Goal: Task Accomplishment & Management: Manage account settings

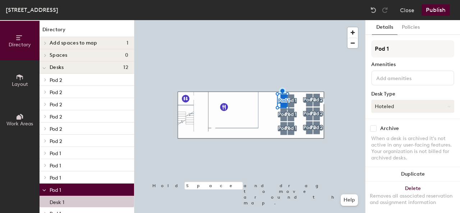
click at [397, 106] on button "Hoteled" at bounding box center [412, 106] width 83 height 13
click at [392, 146] on div "Hoteled" at bounding box center [408, 150] width 72 height 11
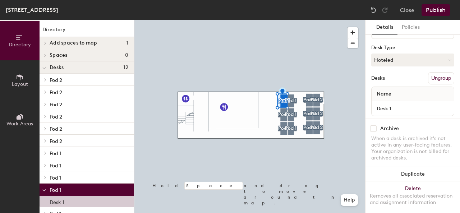
scroll to position [60, 0]
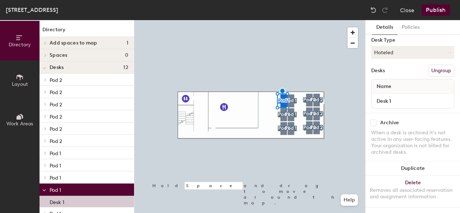
click at [438, 10] on button "Publish" at bounding box center [436, 10] width 28 height 12
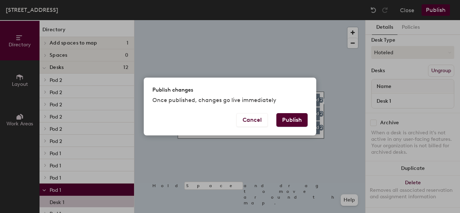
click at [305, 121] on button "Publish" at bounding box center [291, 120] width 31 height 14
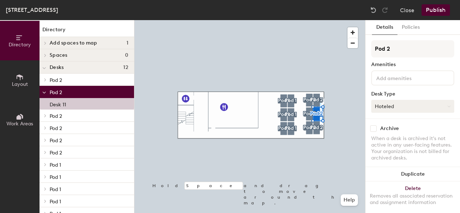
click at [406, 106] on button "Hoteled" at bounding box center [412, 106] width 83 height 13
click at [404, 127] on div "Assigned" at bounding box center [408, 128] width 72 height 11
click at [436, 8] on button "Publish" at bounding box center [436, 10] width 28 height 12
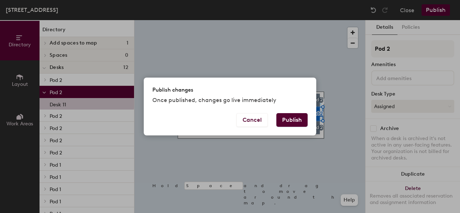
click at [295, 117] on button "Publish" at bounding box center [291, 120] width 31 height 14
